Goal: Task Accomplishment & Management: Use online tool/utility

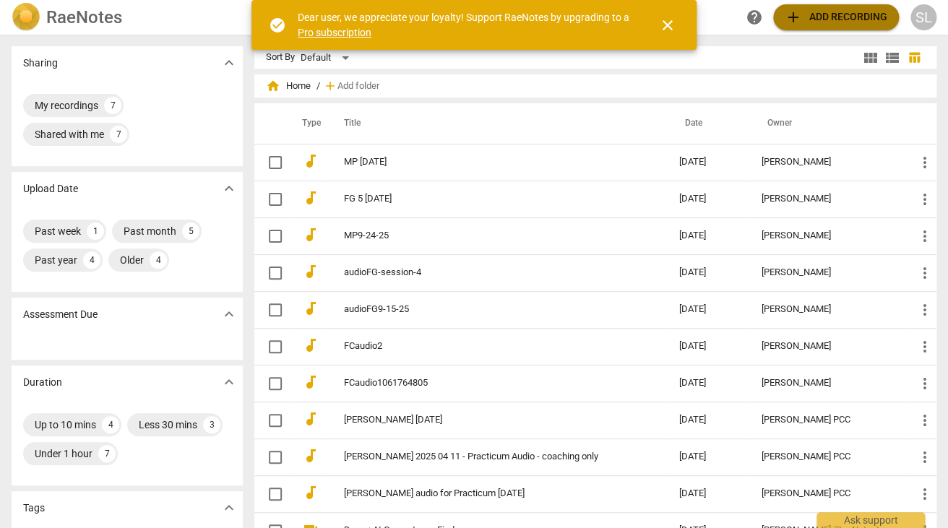
click at [834, 17] on span "add Add recording" at bounding box center [836, 17] width 103 height 17
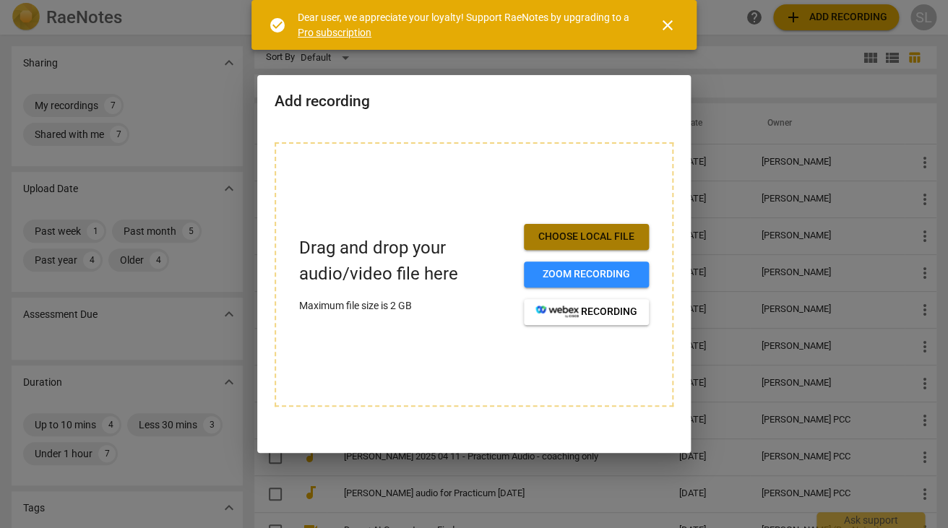
click at [592, 233] on span "Choose local file" at bounding box center [587, 237] width 102 height 14
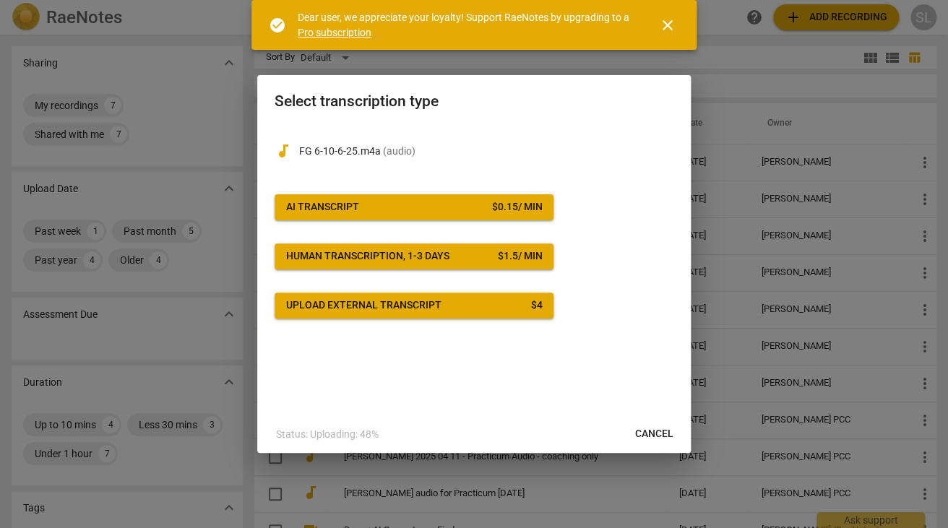
click at [424, 210] on span "AI Transcript $ 0.15 / min" at bounding box center [414, 207] width 256 height 14
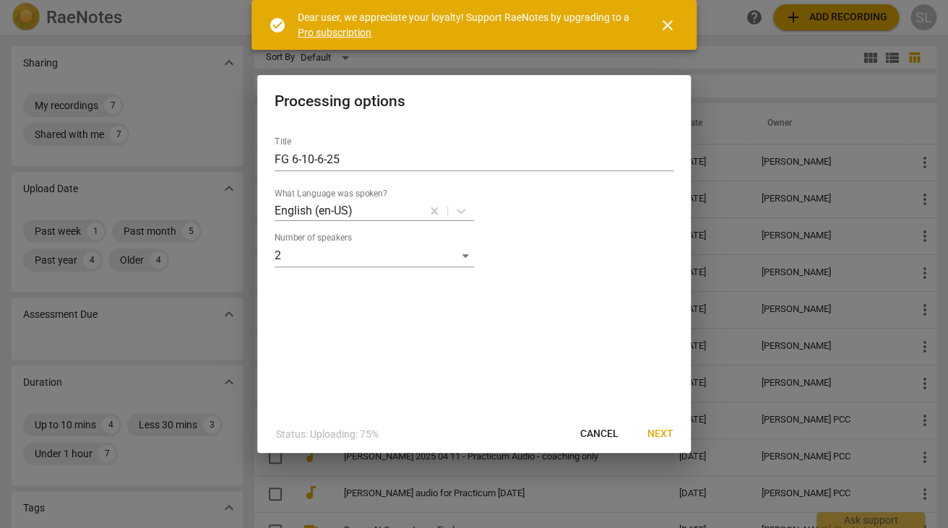
click at [663, 432] on span "Next" at bounding box center [661, 434] width 26 height 14
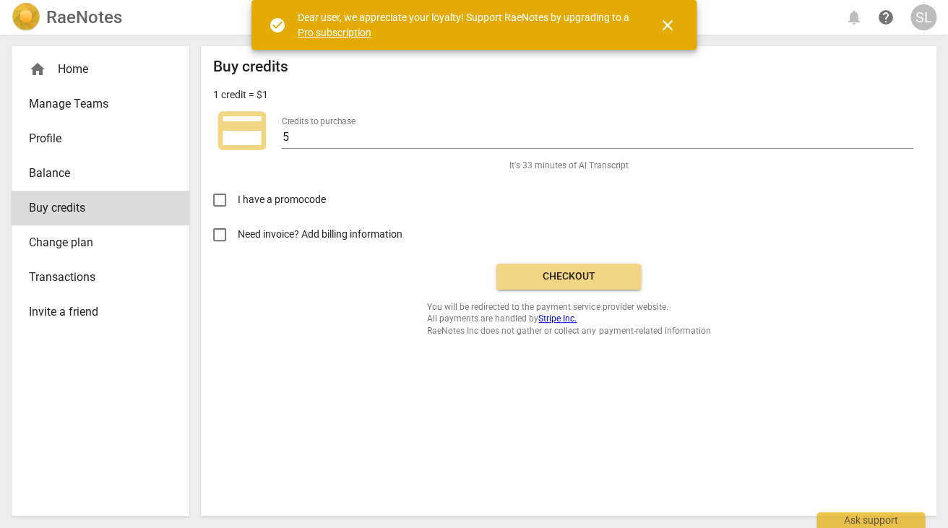
click at [577, 268] on button "Checkout" at bounding box center [569, 277] width 145 height 26
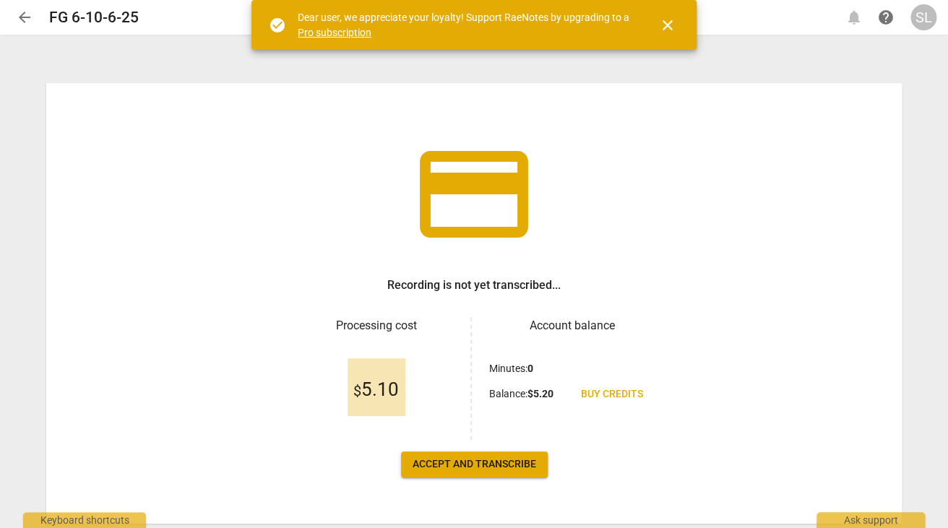
click at [463, 463] on span "Accept and transcribe" at bounding box center [475, 465] width 124 height 14
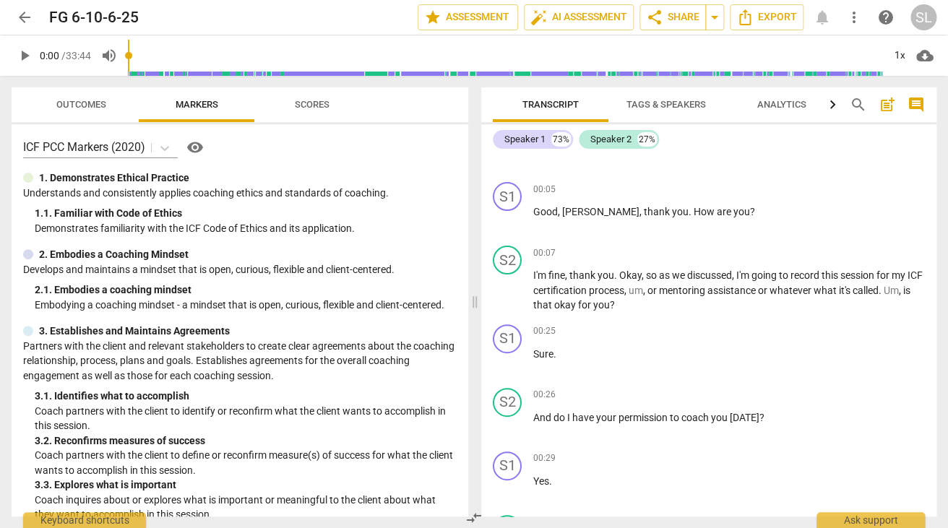
scroll to position [106, 0]
click at [689, 105] on span "Tags & Speakers" at bounding box center [667, 104] width 80 height 11
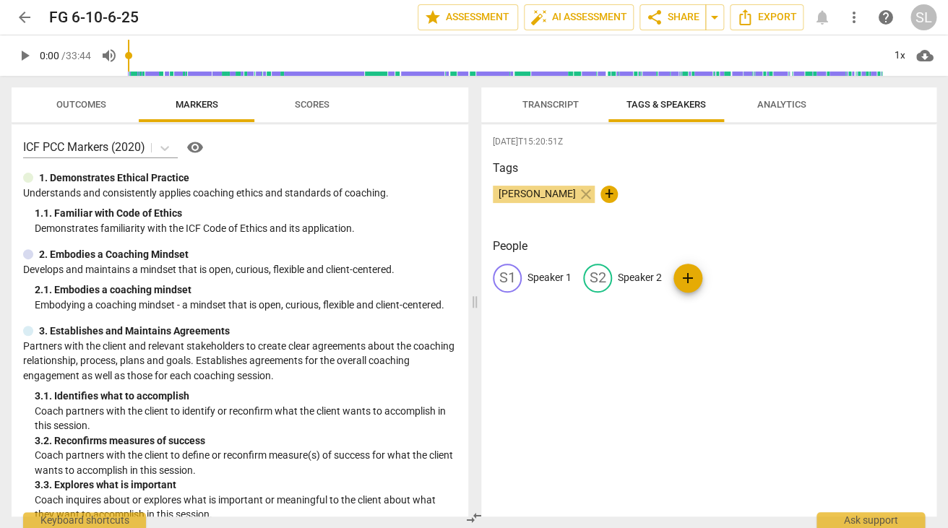
click at [557, 284] on p "Speaker 1" at bounding box center [550, 277] width 44 height 15
type input "Client"
click at [739, 276] on p "Speaker 2" at bounding box center [734, 277] width 44 height 15
type input "Coach"
click at [563, 103] on span "Transcript" at bounding box center [551, 104] width 56 height 11
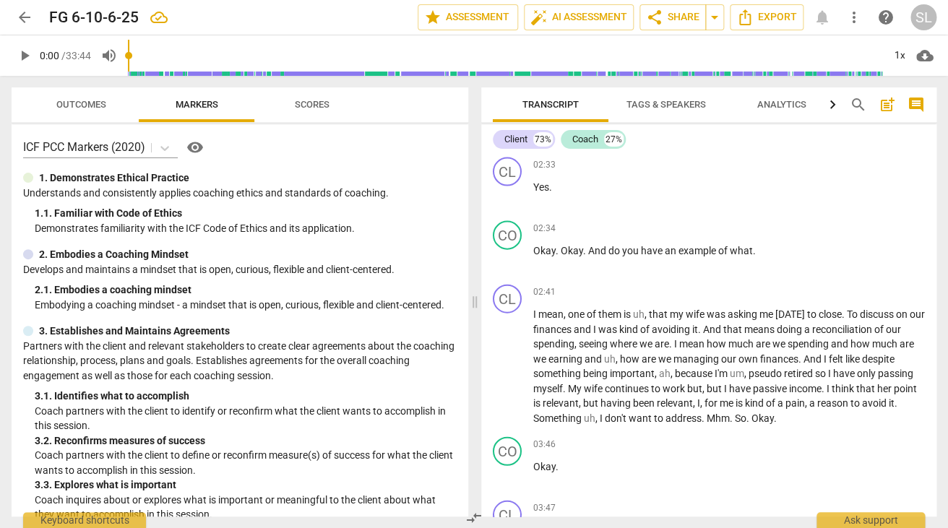
scroll to position [1136, 0]
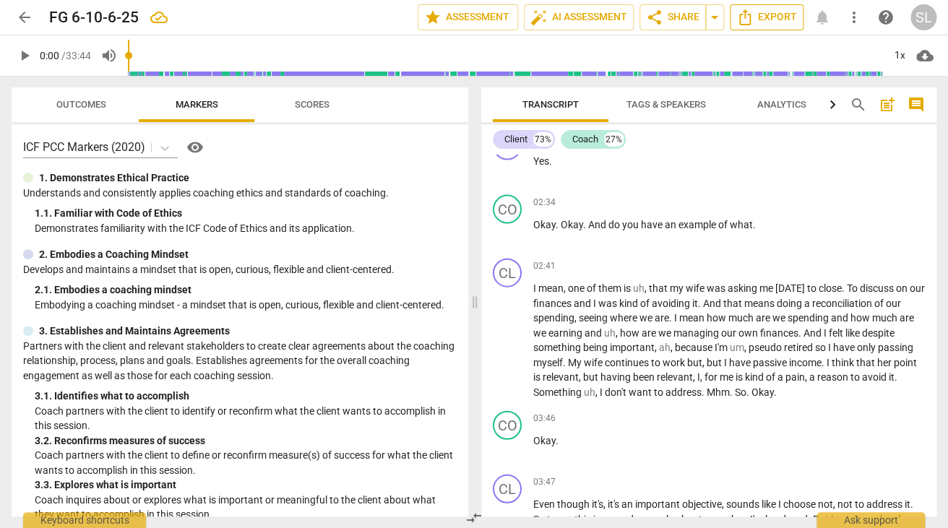
click at [780, 16] on span "Export" at bounding box center [767, 17] width 61 height 17
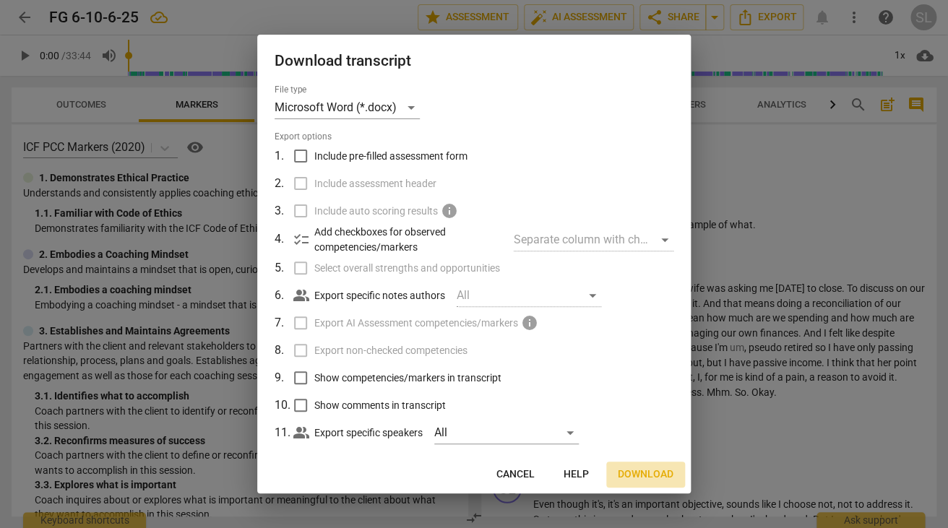
click at [648, 473] on span "Download" at bounding box center [646, 475] width 56 height 14
